Goal: Browse casually: Explore the website without a specific task or goal

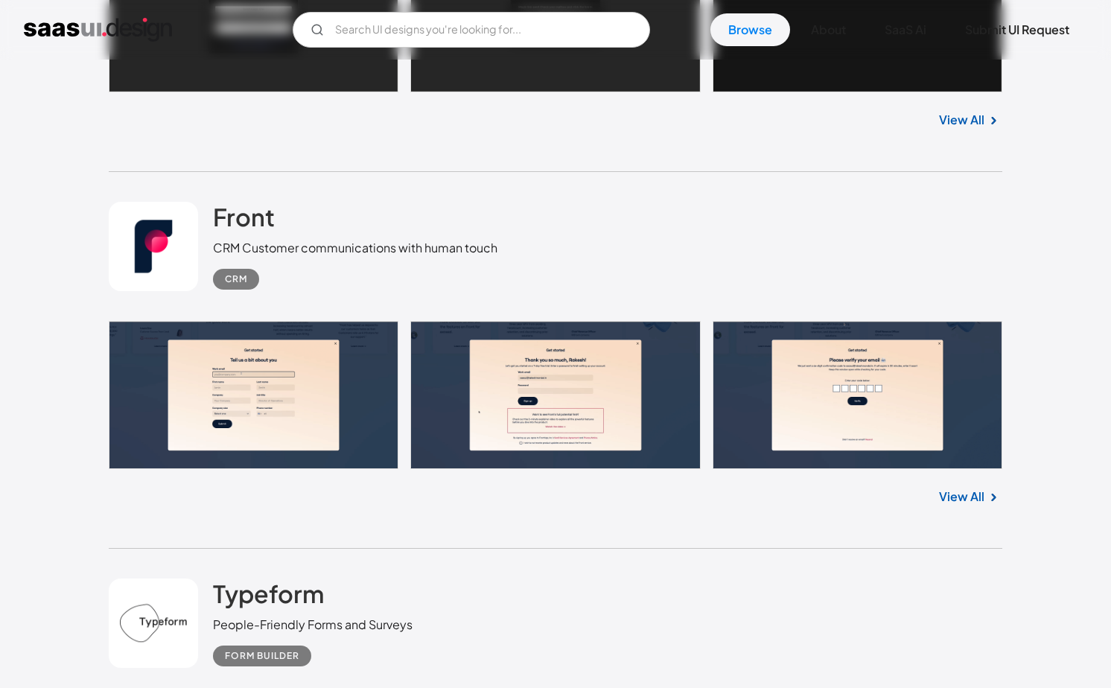
scroll to position [1099, 0]
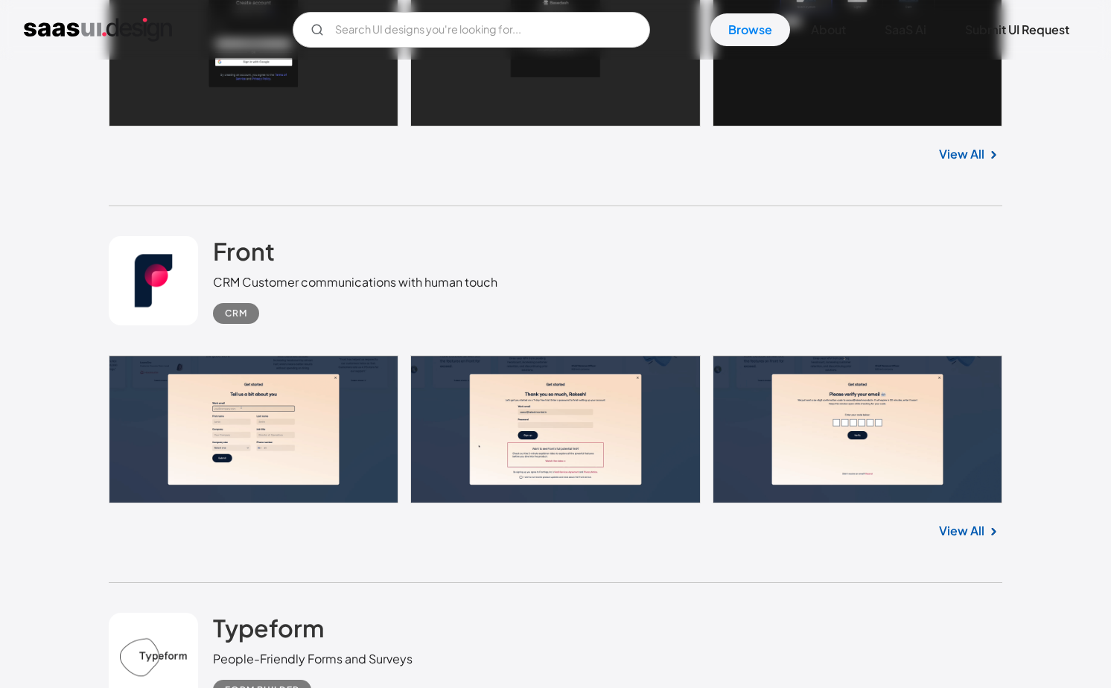
click at [965, 530] on link "View All" at bounding box center [961, 531] width 45 height 18
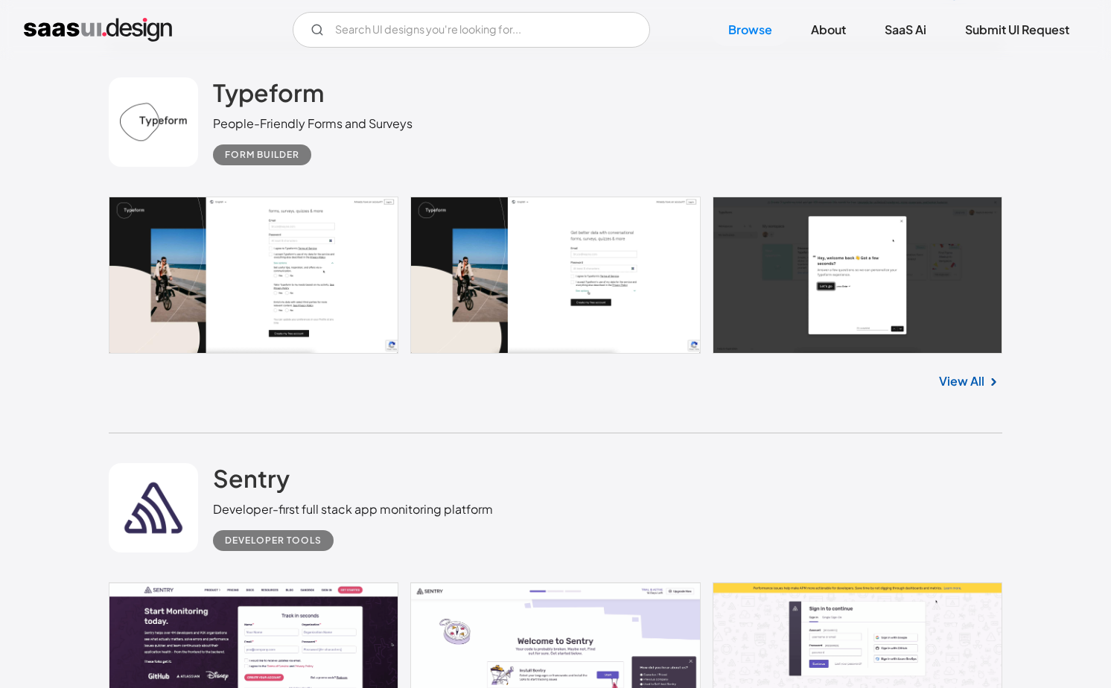
scroll to position [2076, 0]
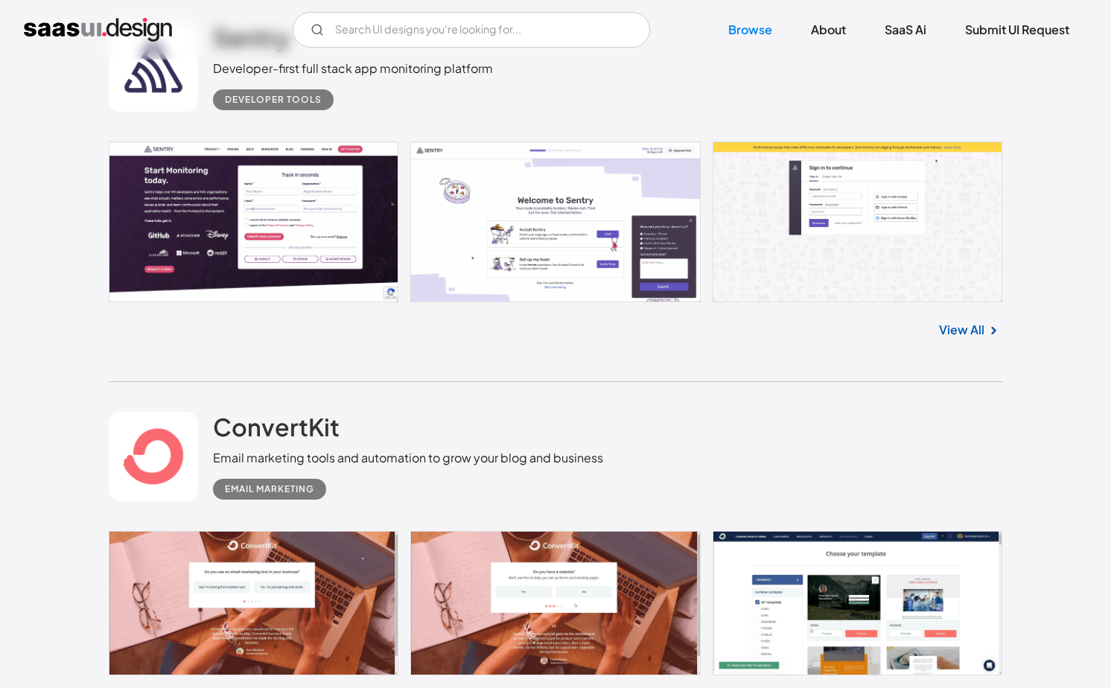
click at [979, 336] on link "View All" at bounding box center [961, 330] width 45 height 18
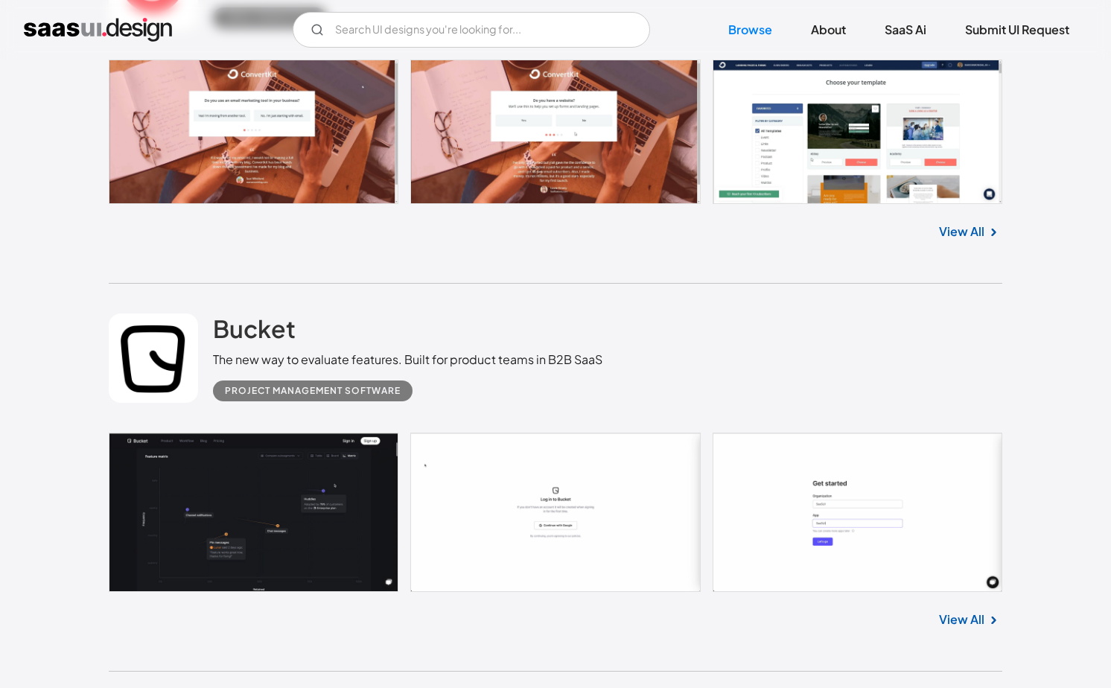
click at [963, 628] on link "View All" at bounding box center [961, 620] width 45 height 18
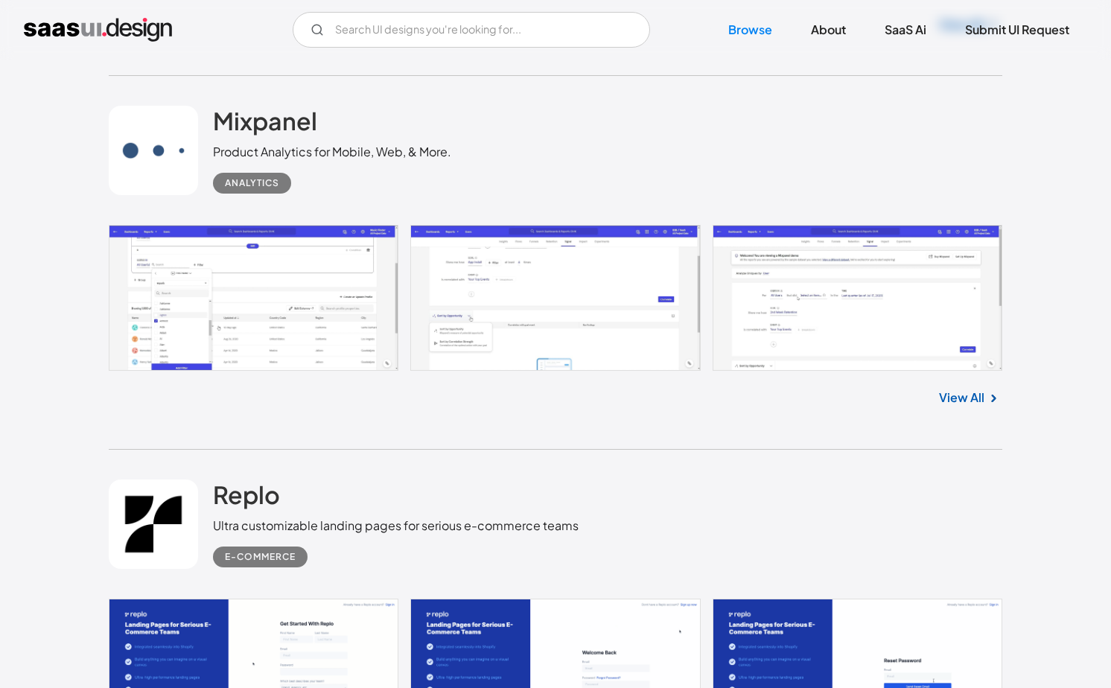
scroll to position [3927, 0]
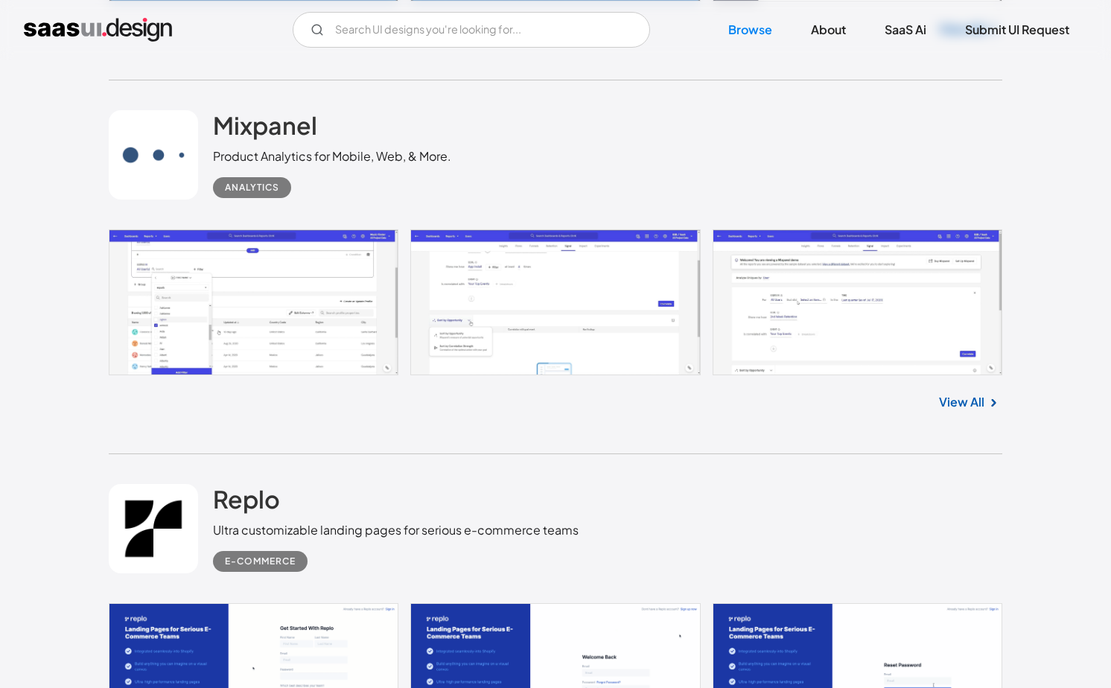
click at [962, 404] on link "View All" at bounding box center [961, 402] width 45 height 18
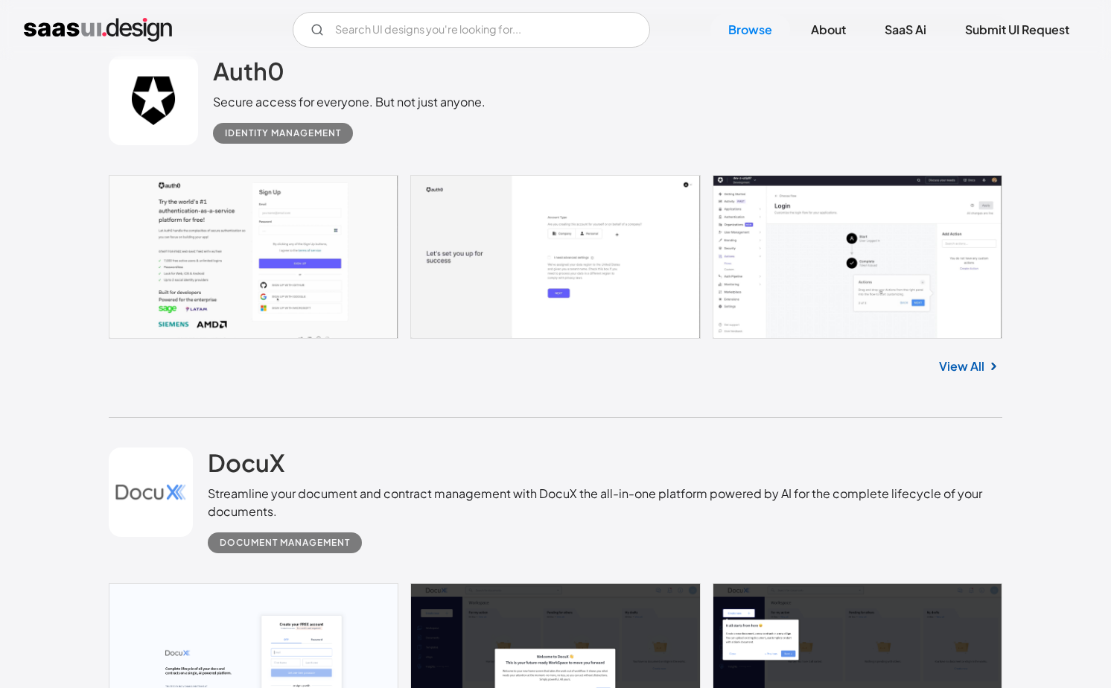
scroll to position [4506, 0]
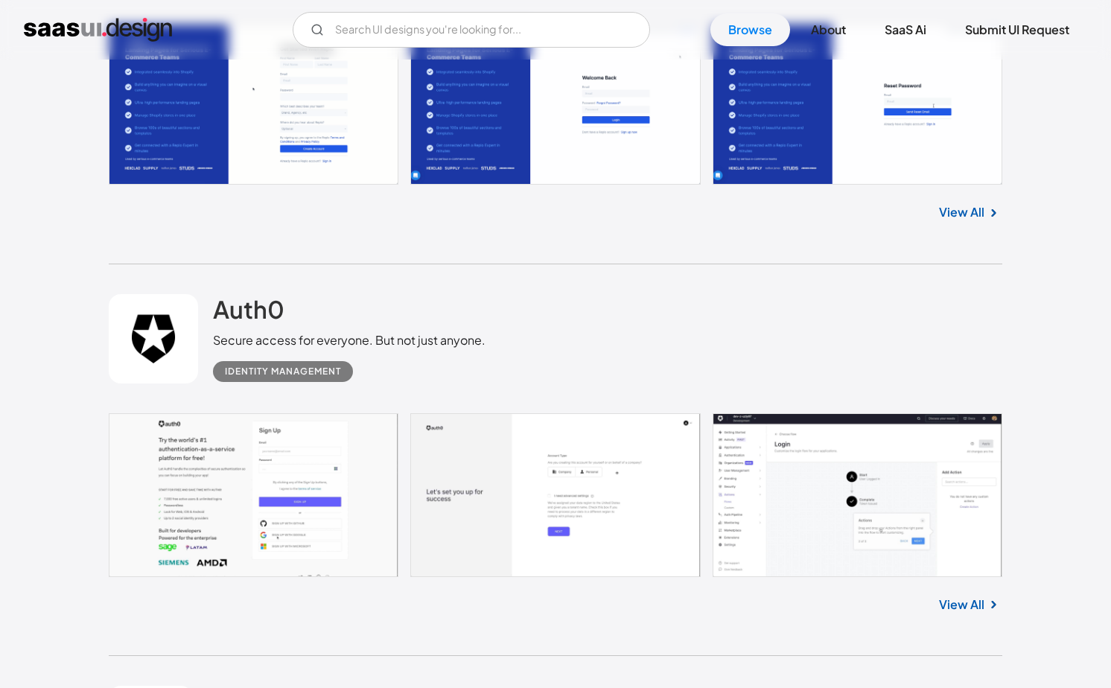
click at [952, 610] on link "View All" at bounding box center [961, 605] width 45 height 18
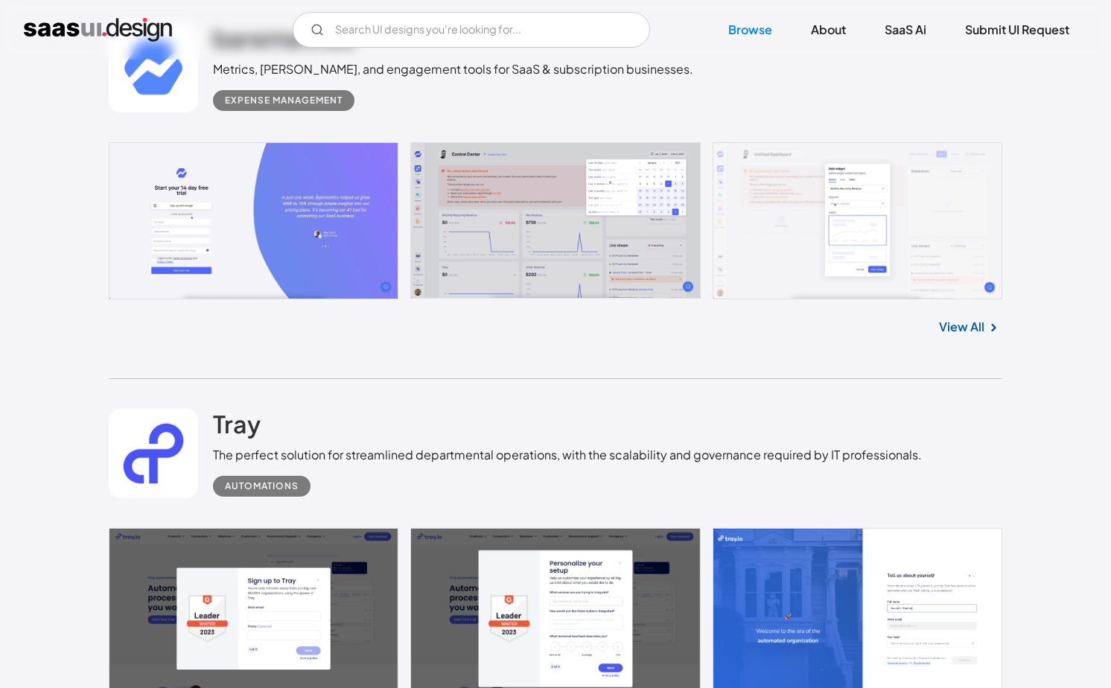
scroll to position [5587, 0]
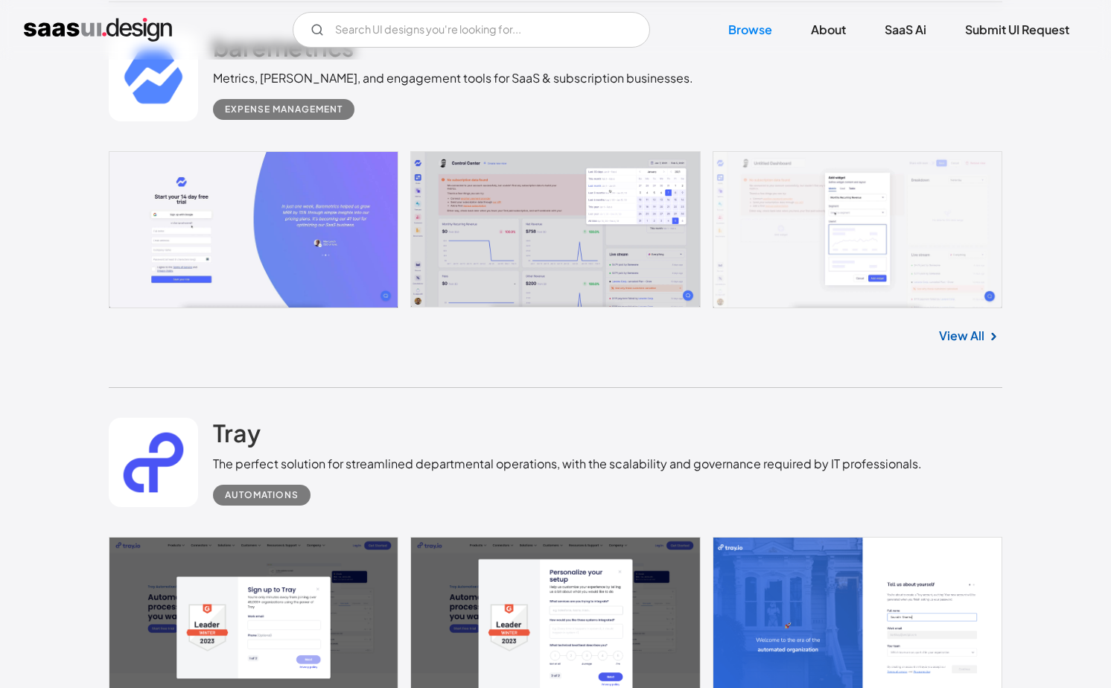
click at [966, 345] on link "View All" at bounding box center [961, 336] width 45 height 18
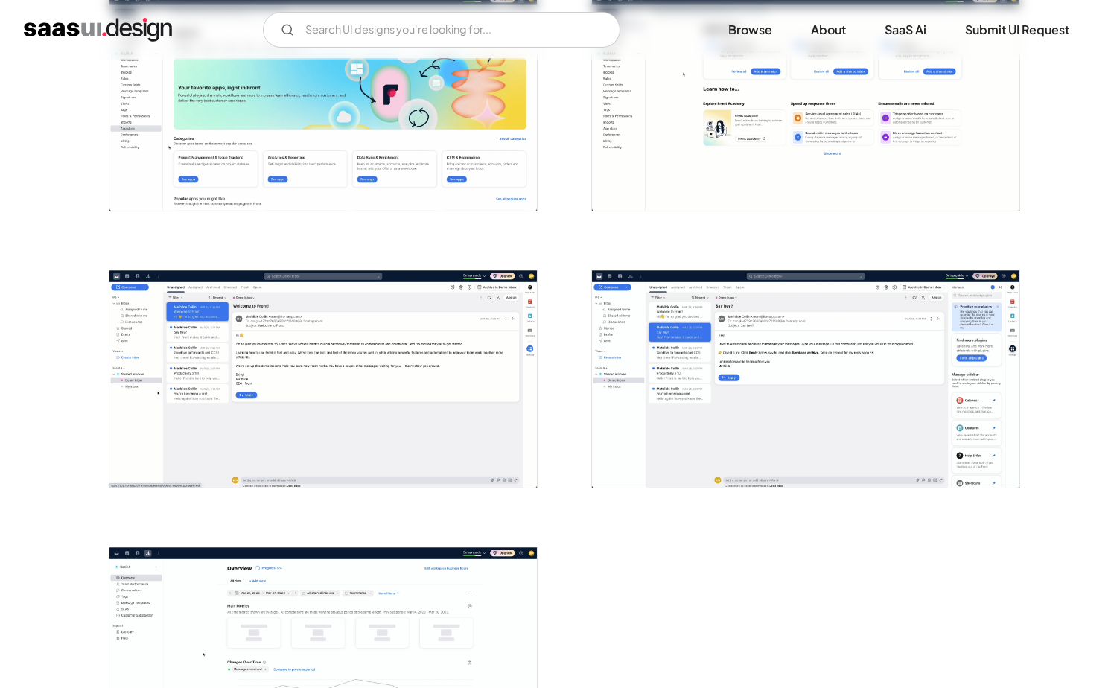
scroll to position [3140, 0]
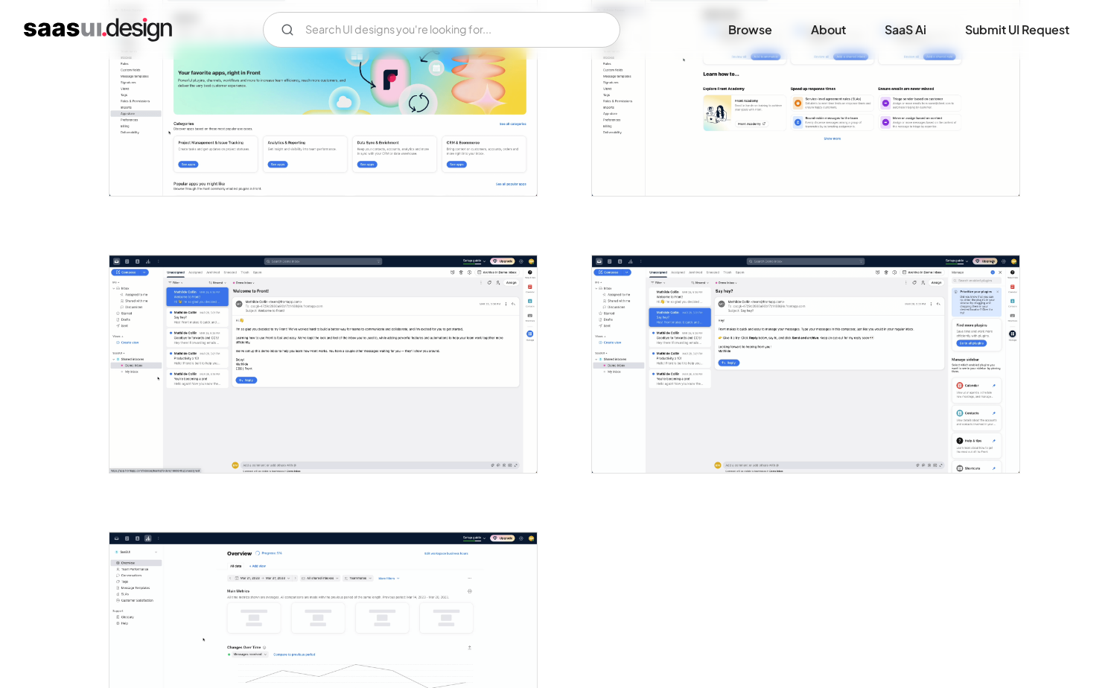
click at [346, 374] on img "open lightbox" at bounding box center [323, 364] width 428 height 218
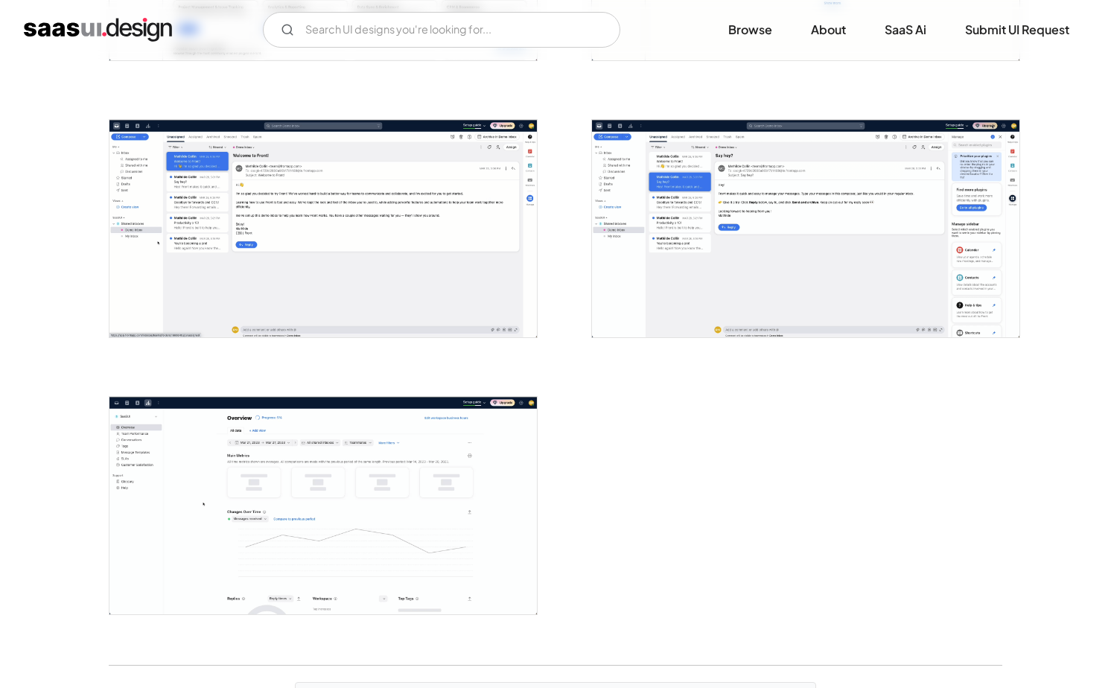
scroll to position [3248, 0]
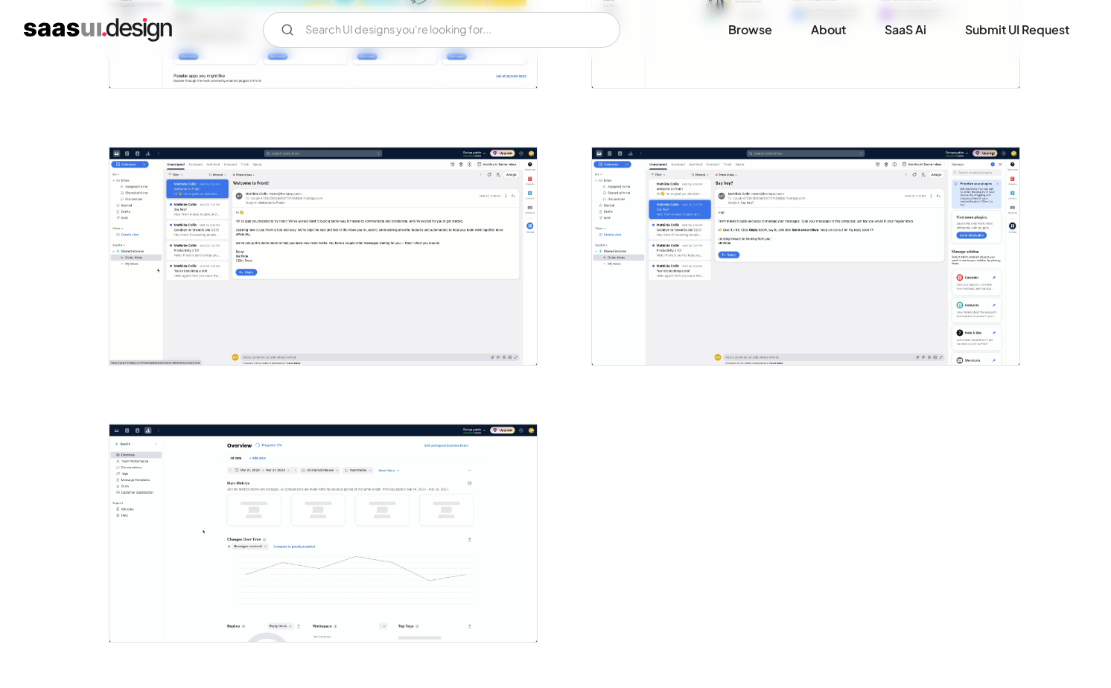
click at [349, 282] on img "open lightbox" at bounding box center [323, 256] width 428 height 218
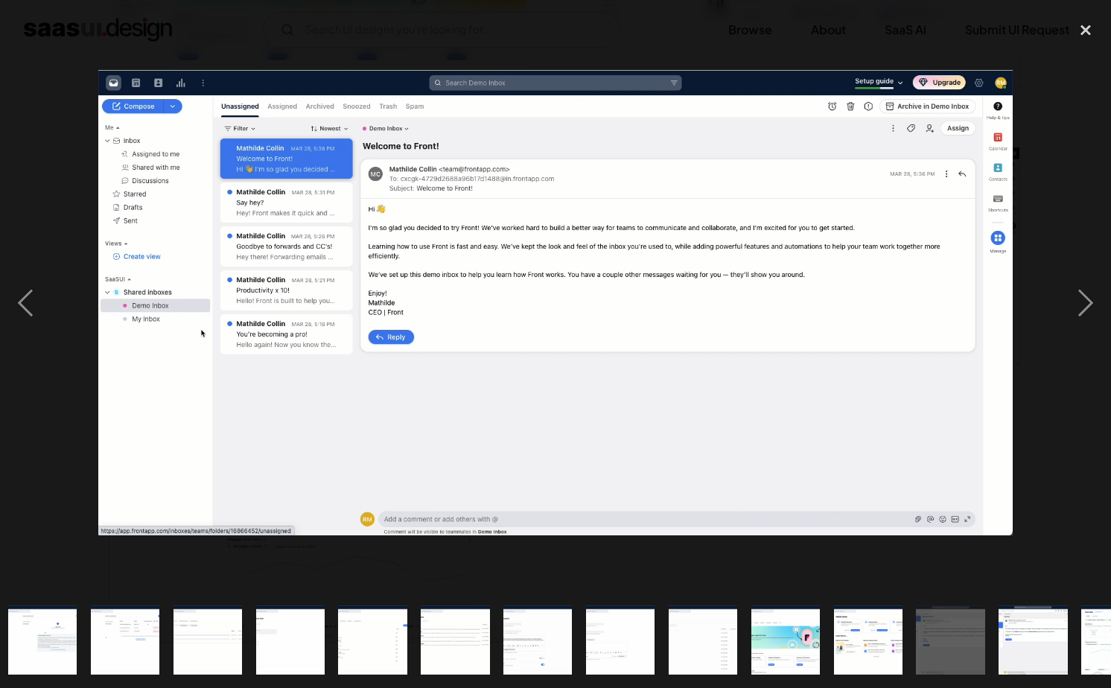
scroll to position [0, 967]
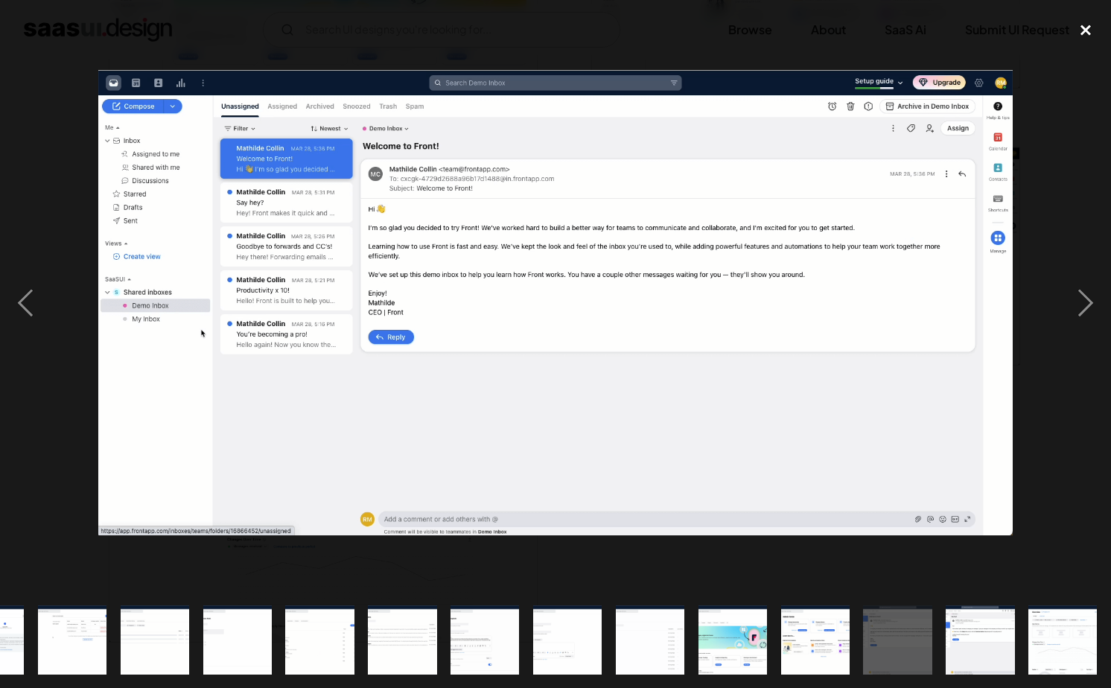
click at [1082, 27] on div "close lightbox" at bounding box center [1086, 29] width 51 height 33
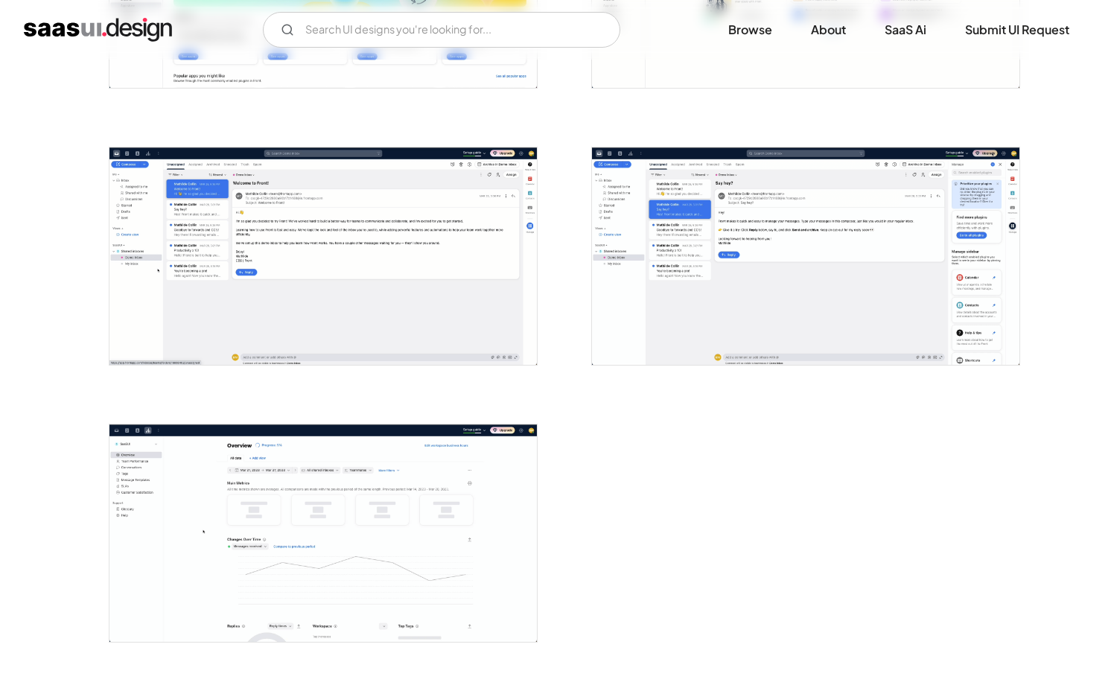
scroll to position [0, 0]
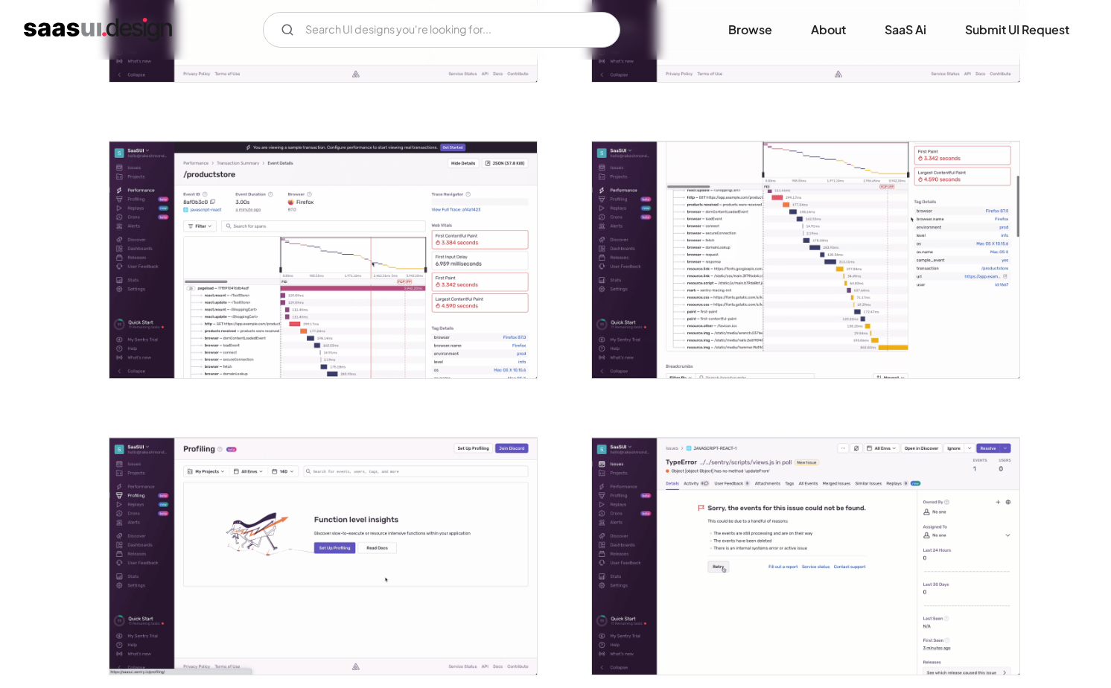
scroll to position [2242, 0]
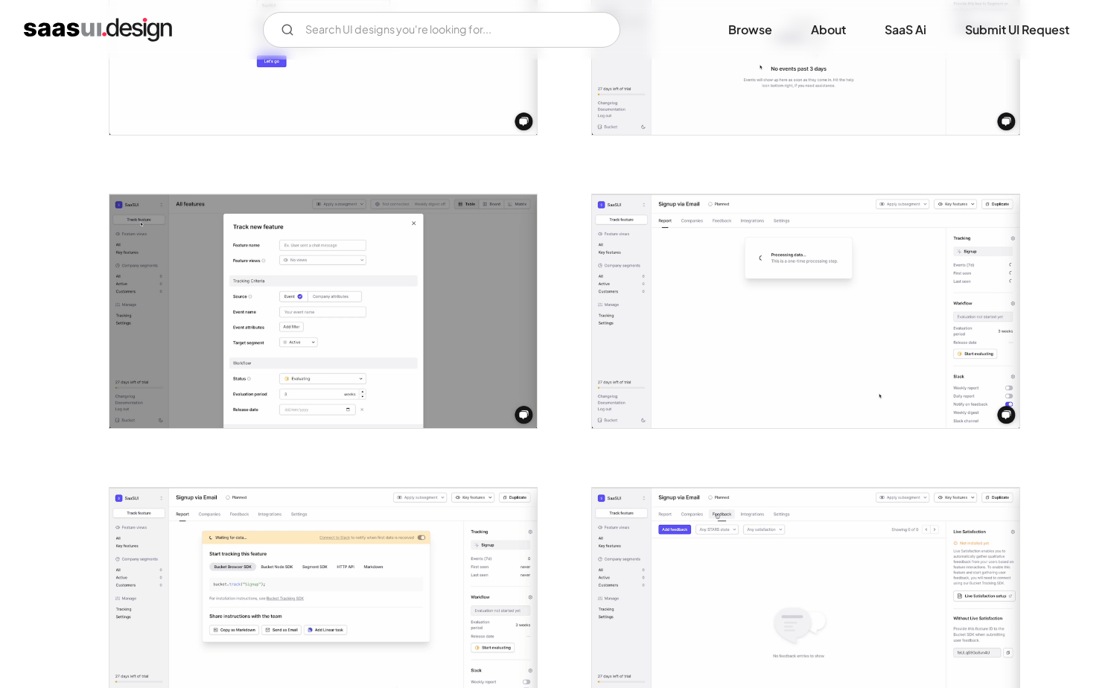
scroll to position [1124, 0]
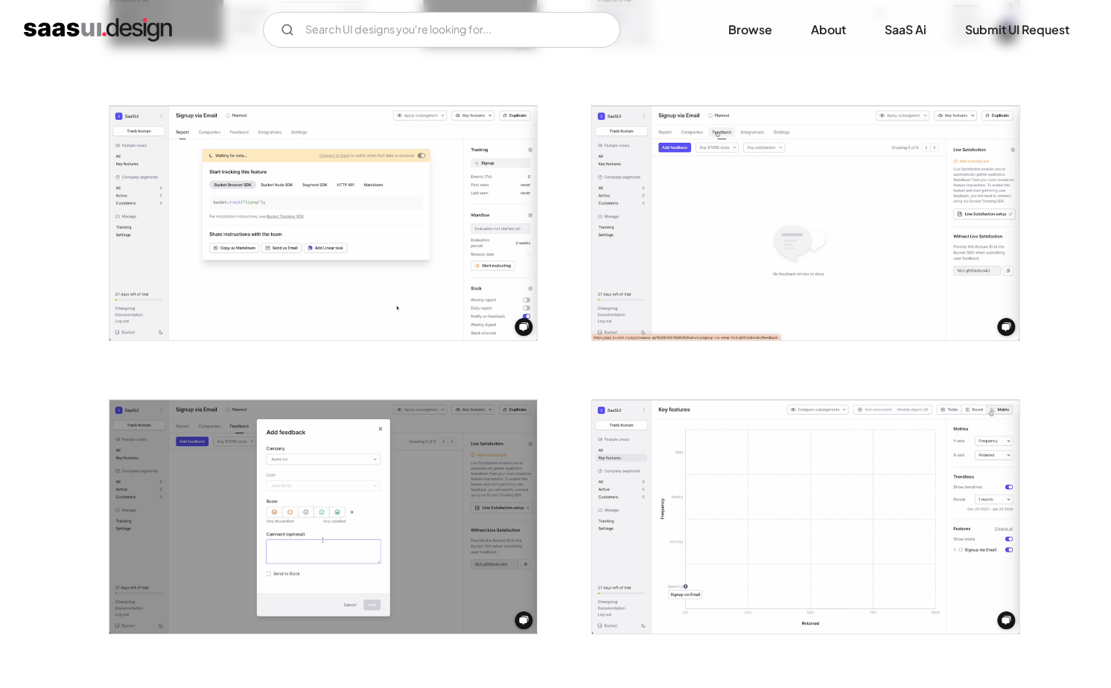
click at [392, 277] on img "open lightbox" at bounding box center [323, 223] width 428 height 234
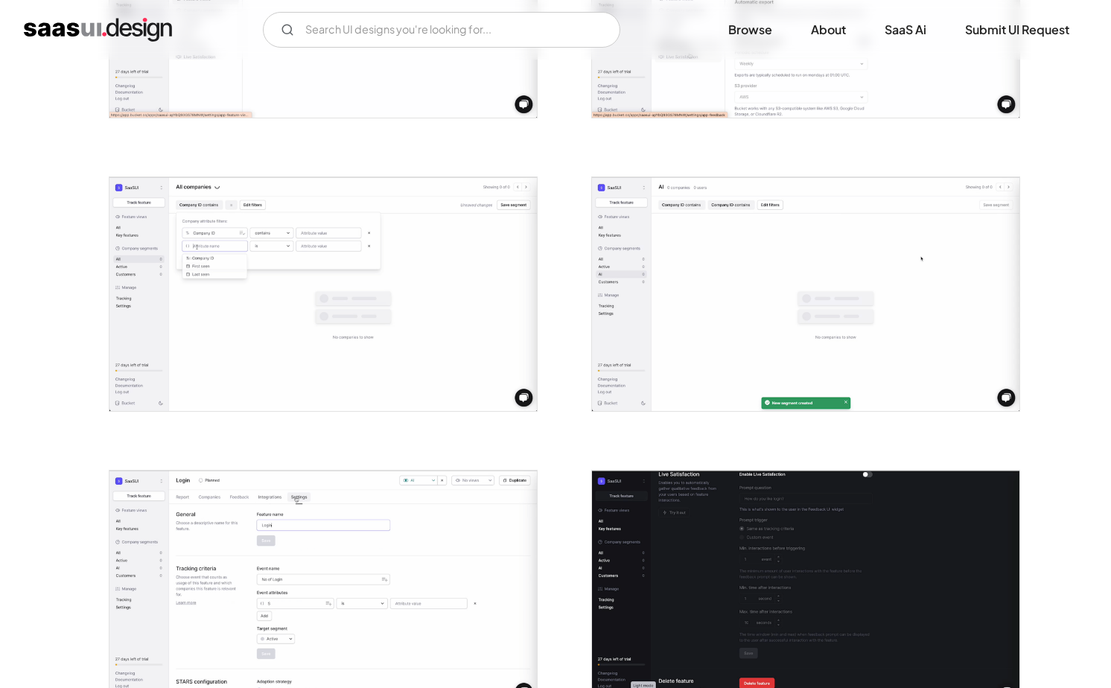
scroll to position [2258, 0]
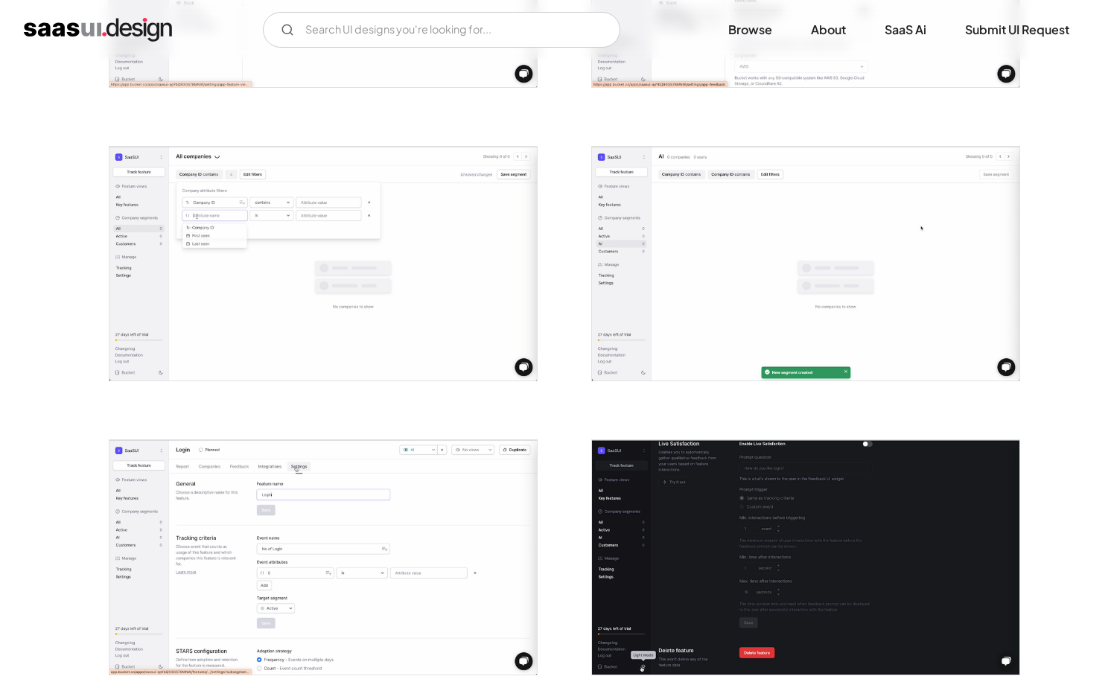
click at [325, 247] on img "open lightbox" at bounding box center [323, 264] width 428 height 234
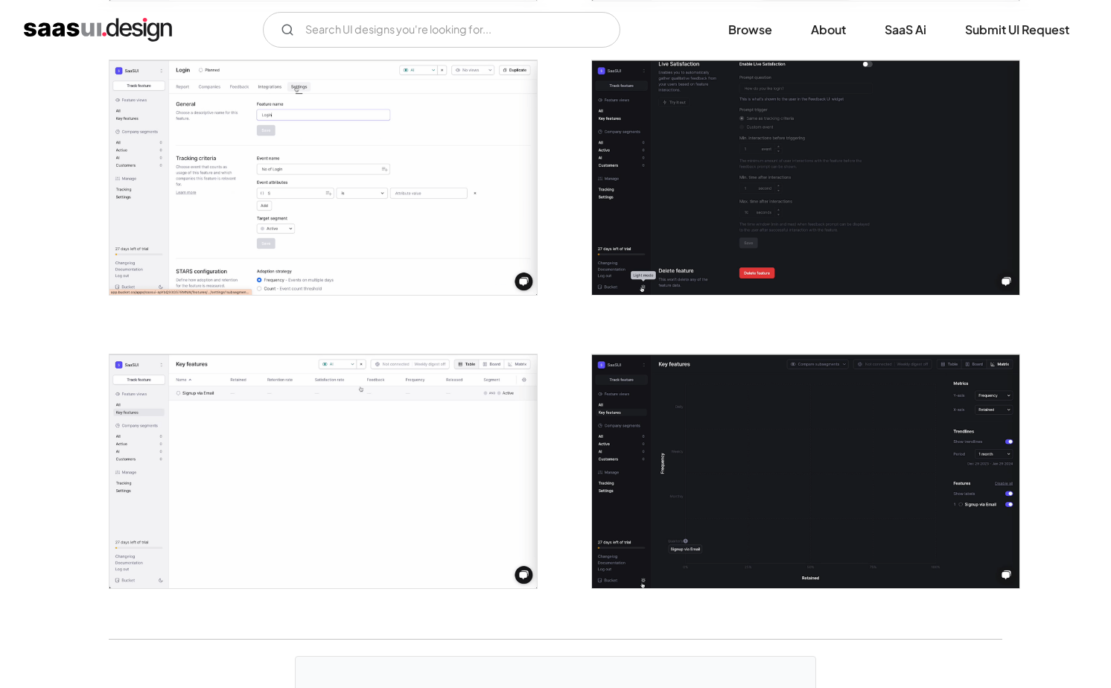
scroll to position [2932, 0]
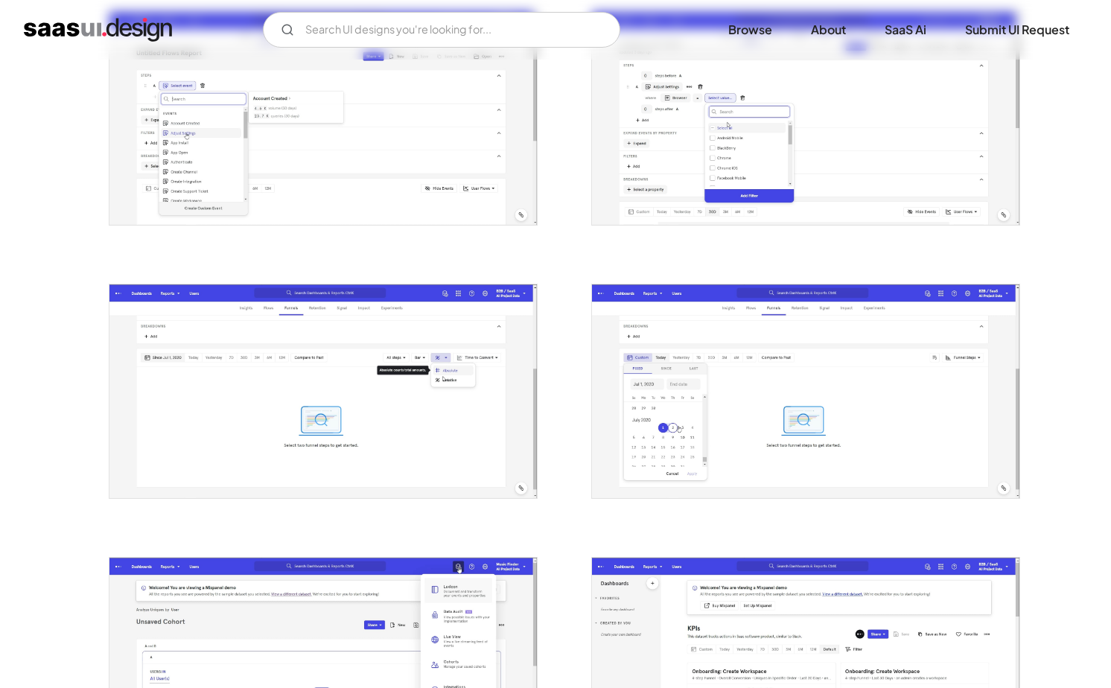
scroll to position [1480, 0]
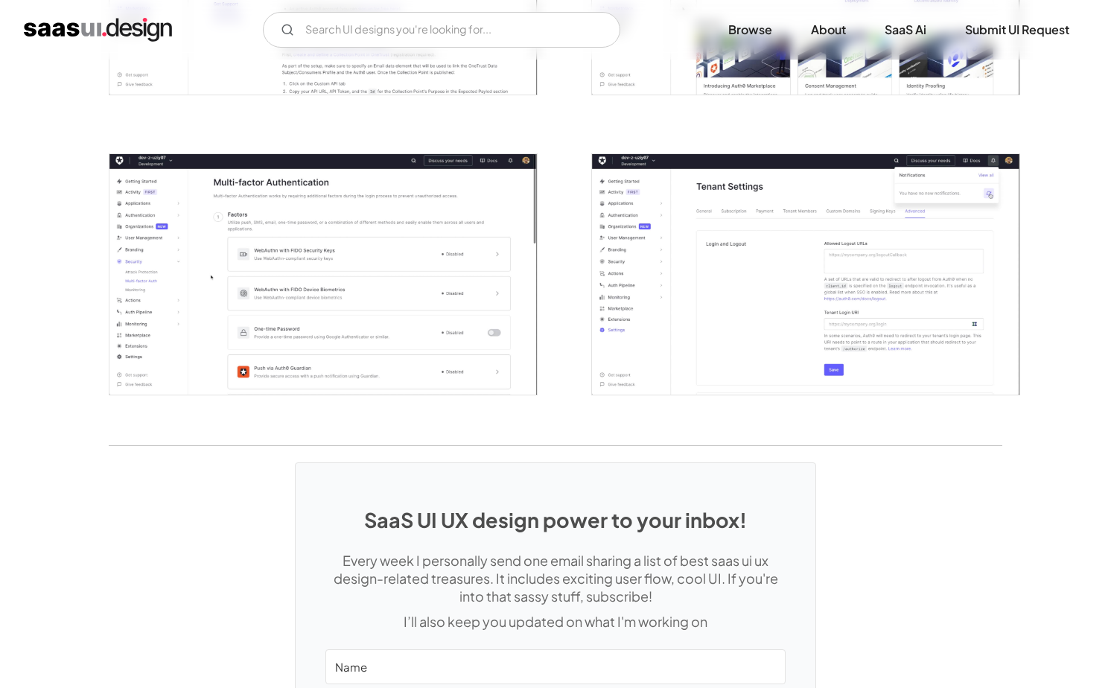
scroll to position [3739, 0]
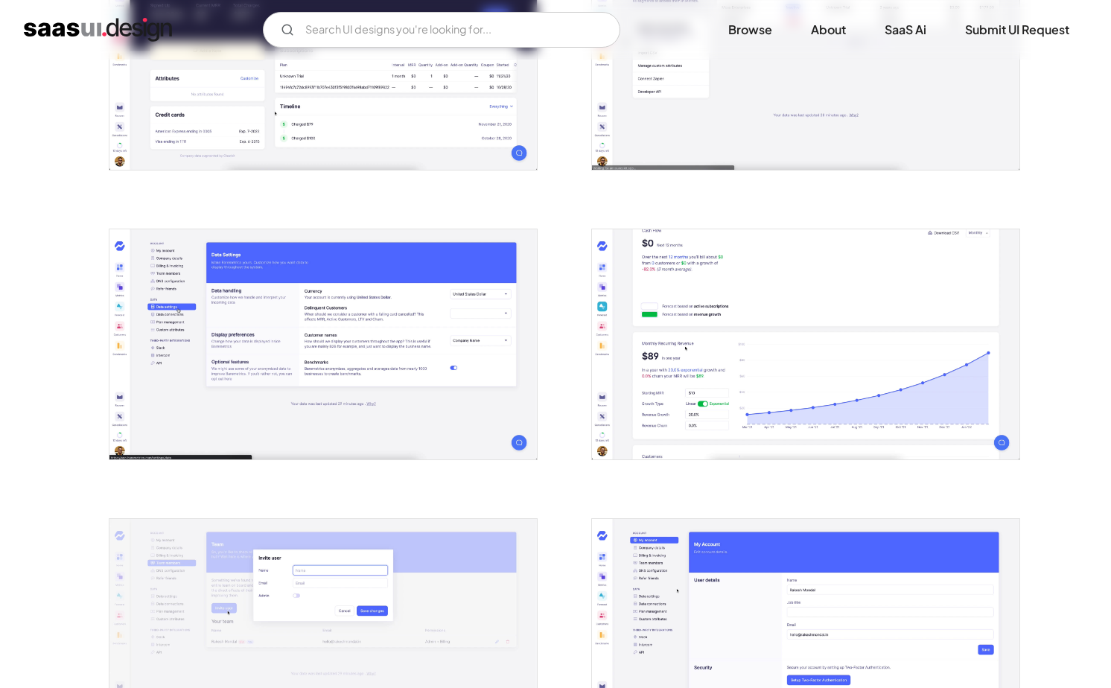
scroll to position [2203, 0]
